Goal: Book appointment/travel/reservation

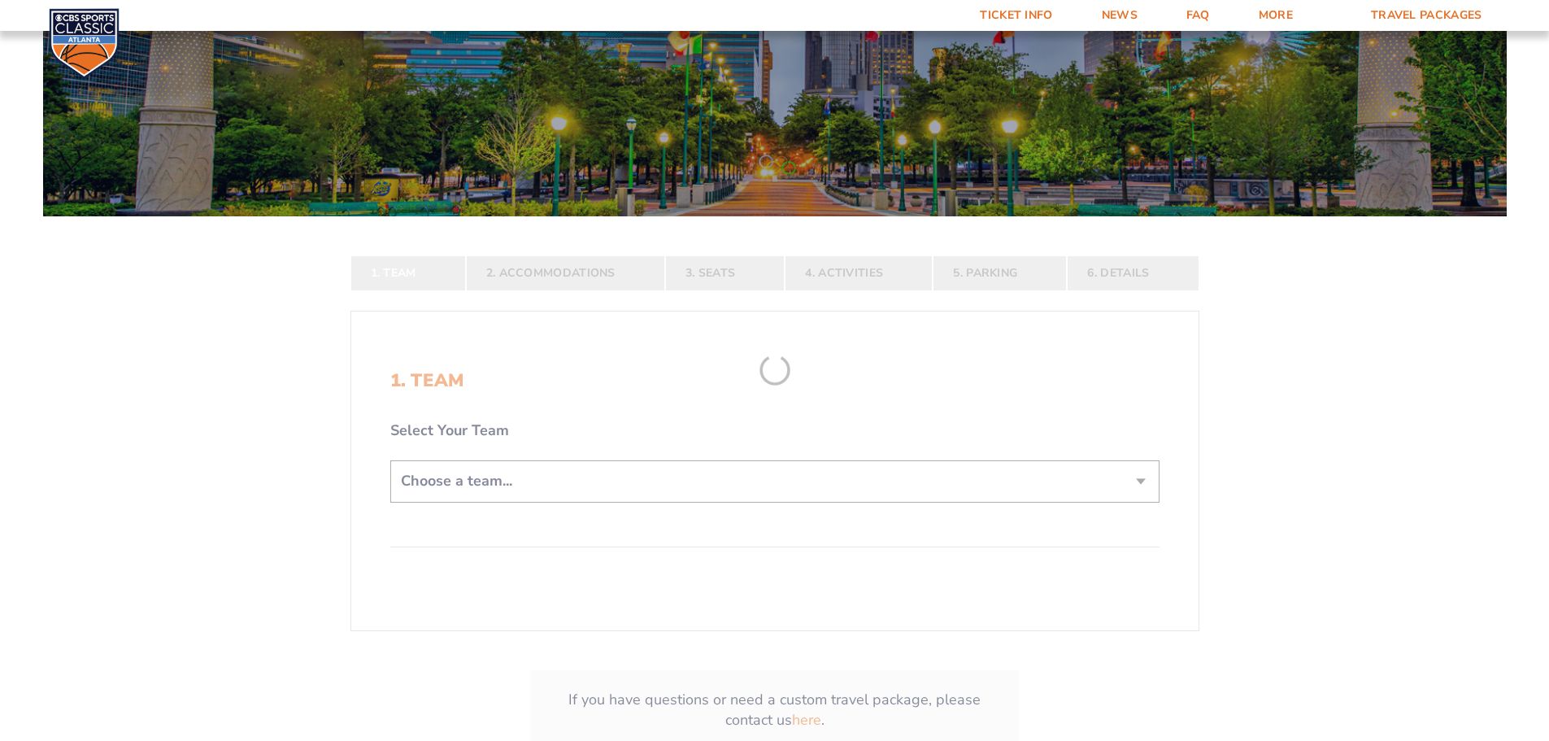
scroll to position [236, 0]
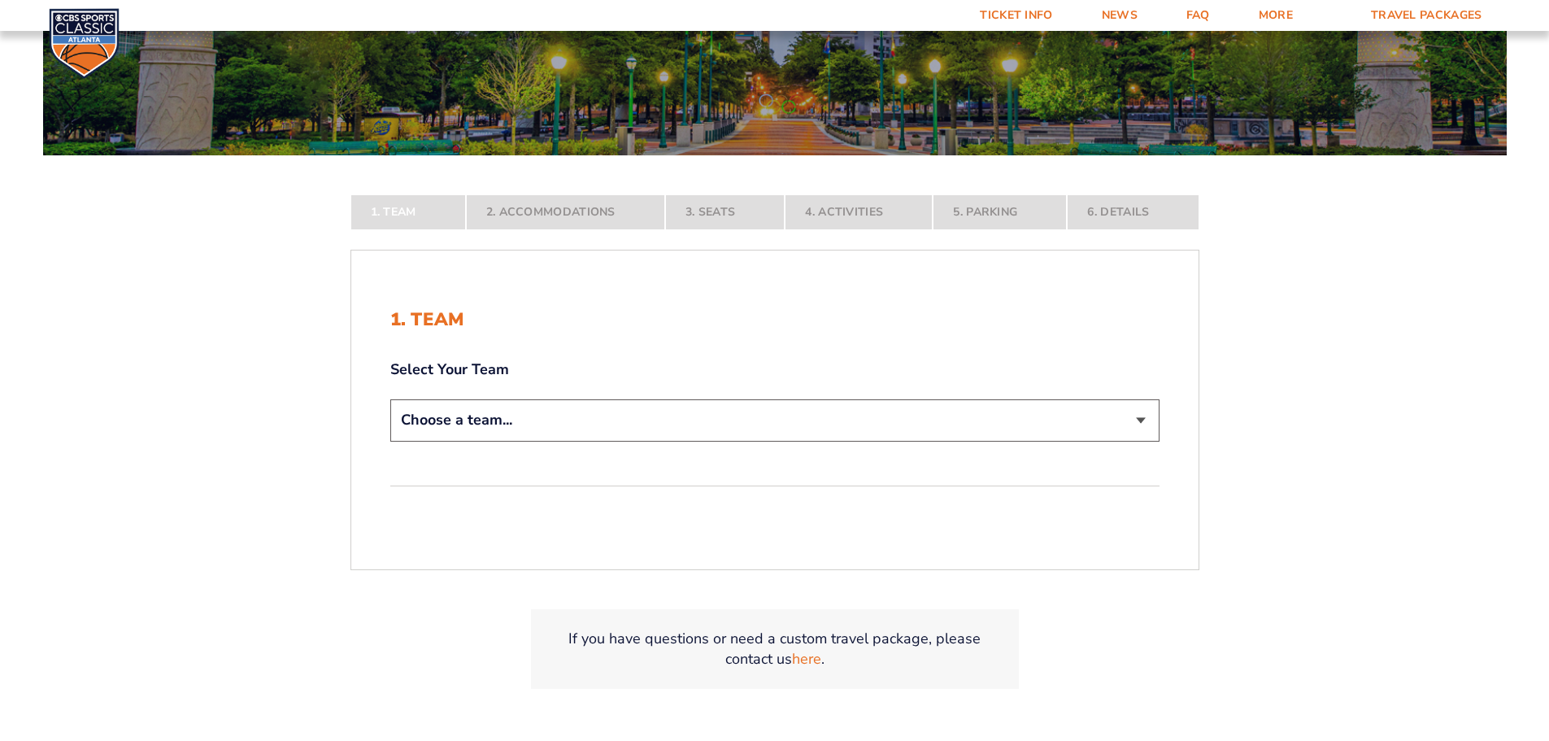
click at [502, 416] on select "Choose a team... [US_STATE] Wildcats [US_STATE] State Buckeyes [US_STATE] Tar H…" at bounding box center [774, 419] width 769 height 41
select select "12956"
click at [390, 441] on select "Choose a team... [US_STATE] Wildcats [US_STATE] State Buckeyes [US_STATE] Tar H…" at bounding box center [774, 419] width 769 height 41
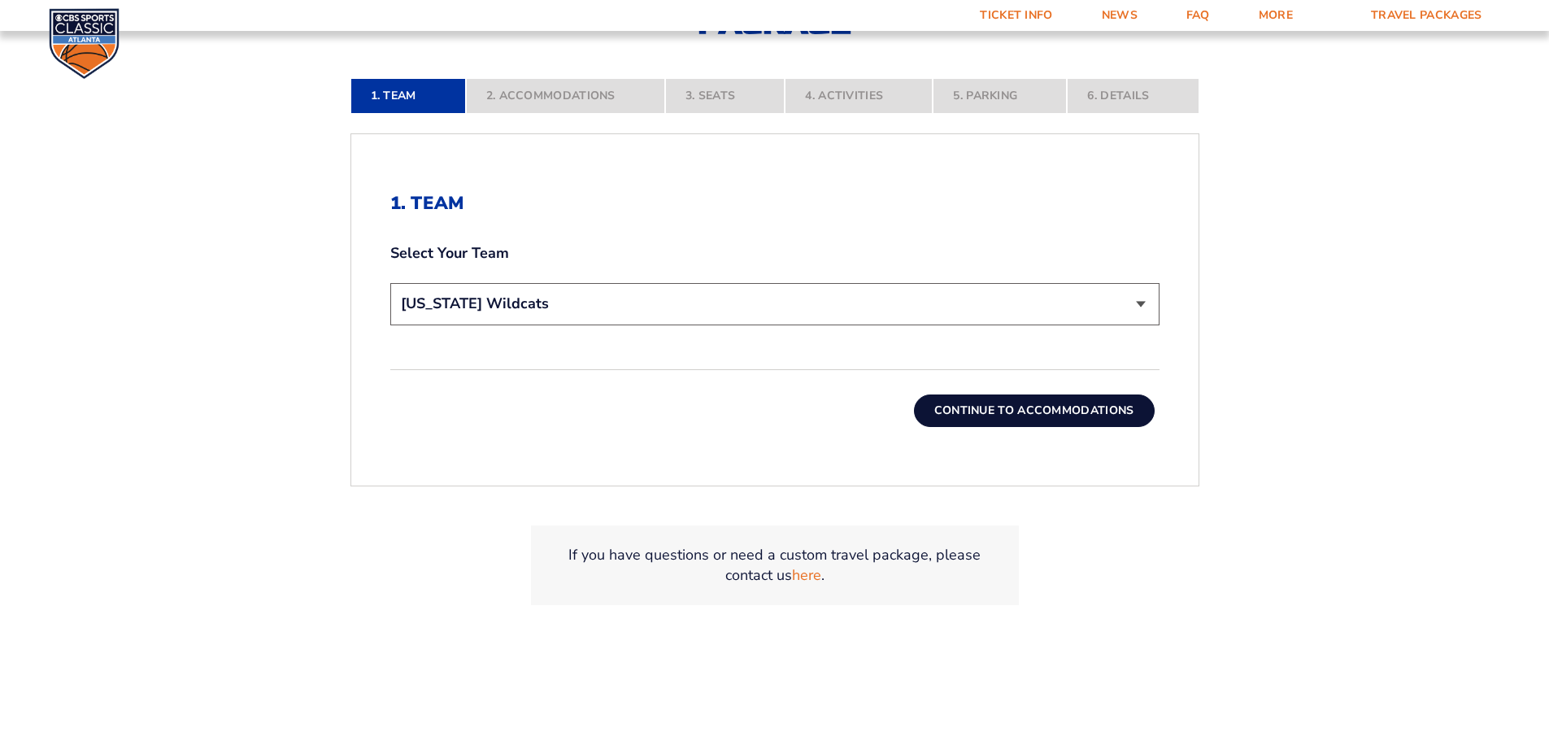
click at [1039, 411] on button "Continue To Accommodations" at bounding box center [1034, 410] width 241 height 33
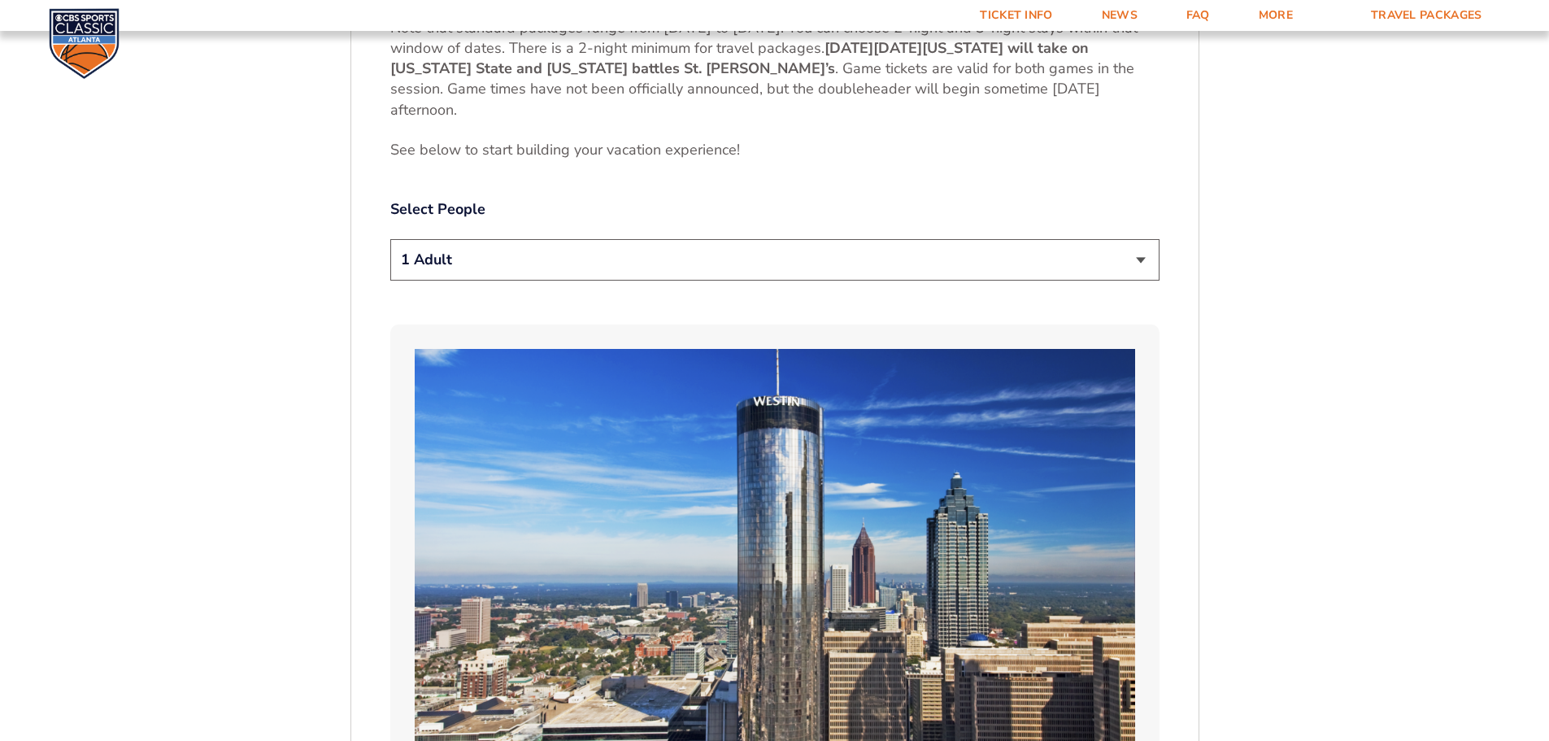
scroll to position [885, 0]
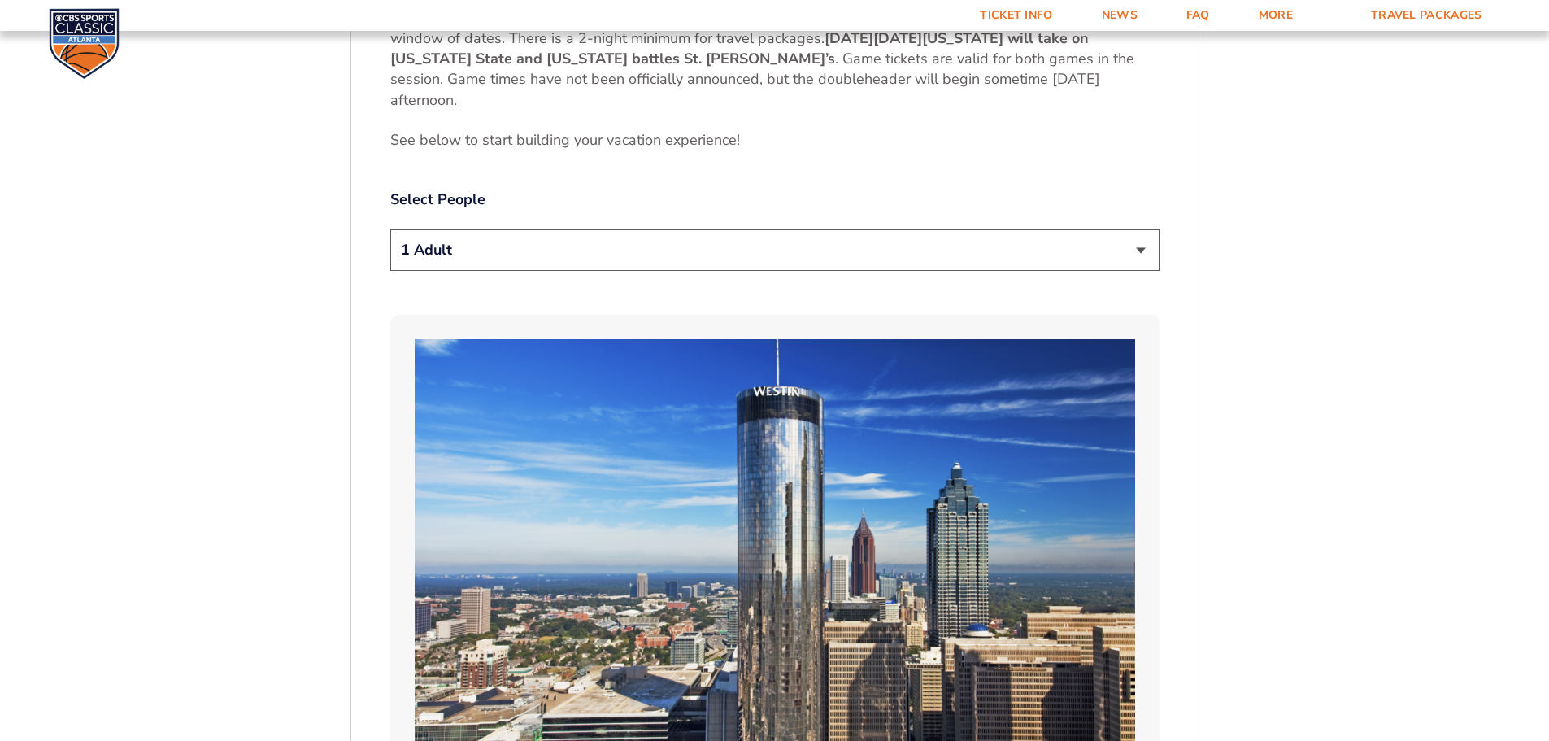
click at [463, 236] on select "1 Adult 2 Adults 3 Adults 4 Adults 2 Adults + 1 Child 2 Adults + 2 Children 2 A…" at bounding box center [774, 249] width 769 height 41
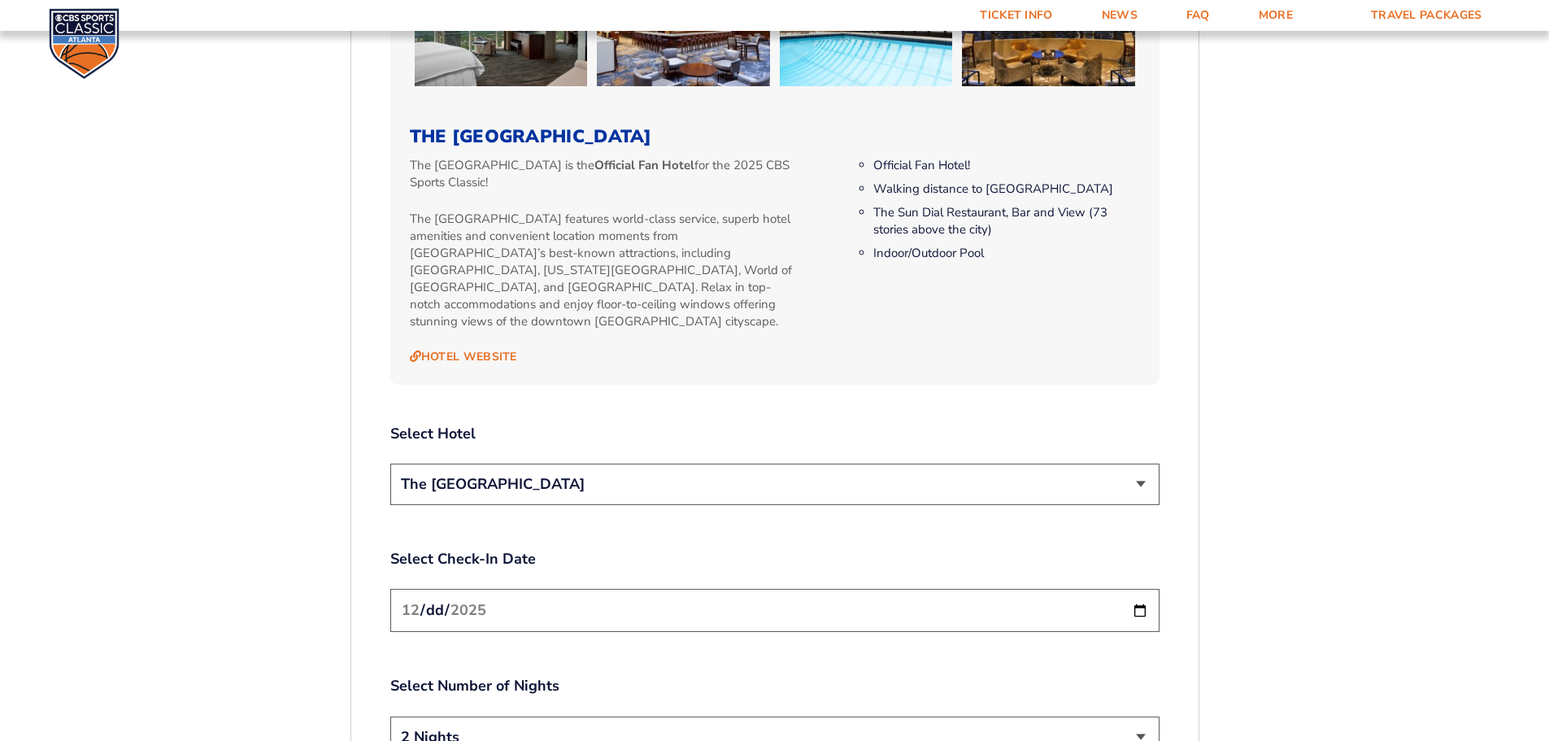
scroll to position [1722, 0]
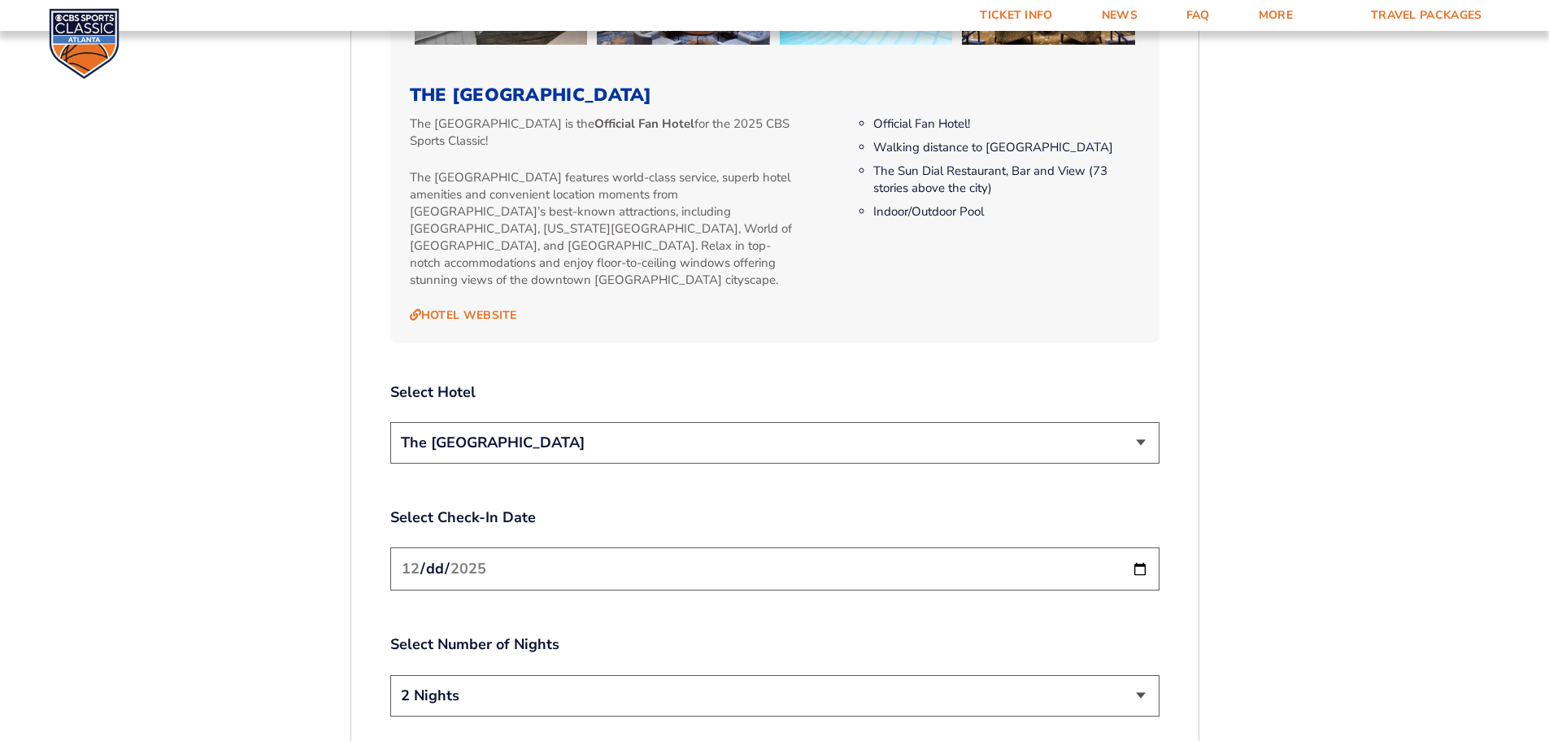
click at [537, 422] on select "The [GEOGRAPHIC_DATA]" at bounding box center [774, 442] width 769 height 41
click at [530, 426] on select "The [GEOGRAPHIC_DATA]" at bounding box center [774, 442] width 769 height 41
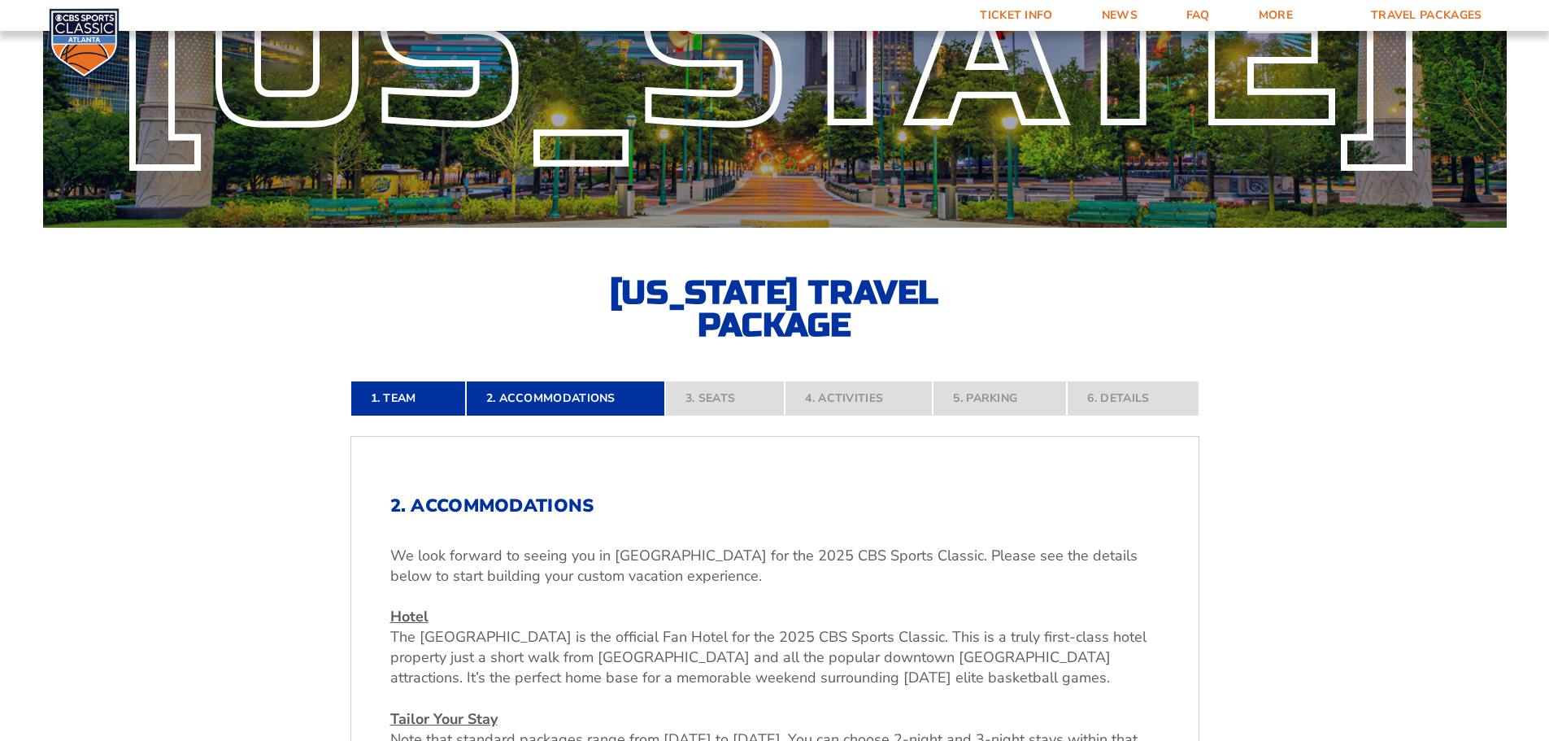
scroll to position [163, 0]
